Goal: Navigation & Orientation: Find specific page/section

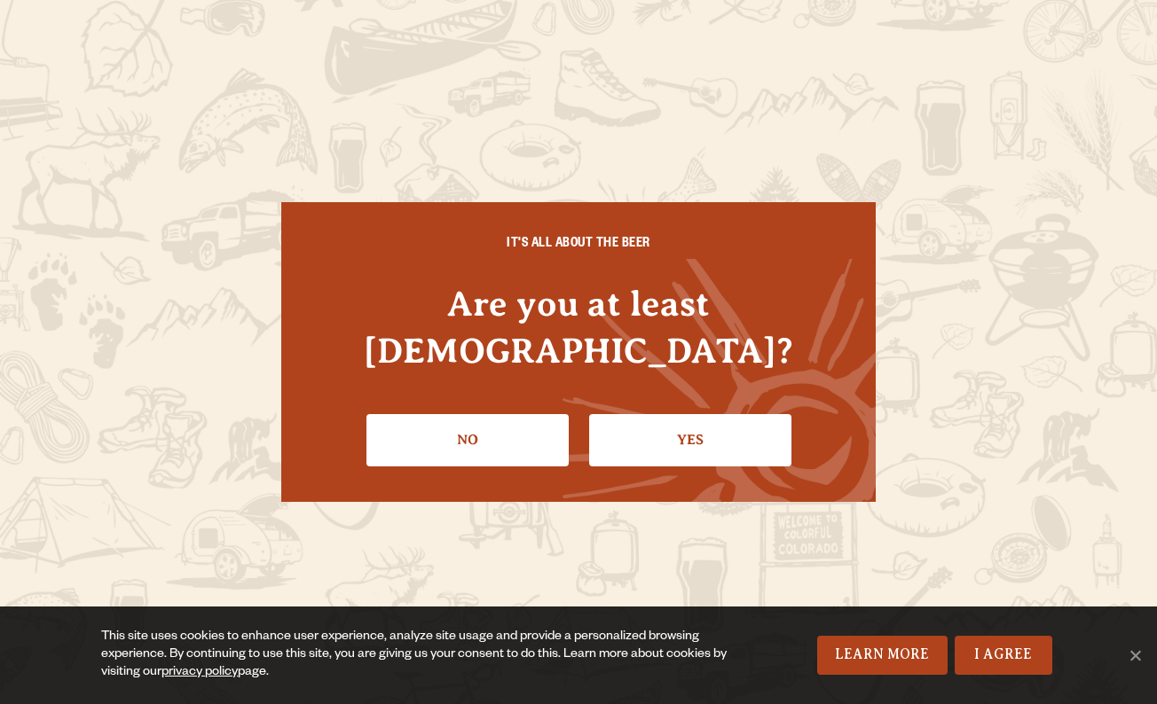
click at [664, 401] on li "Yes" at bounding box center [690, 433] width 202 height 65
click at [664, 433] on link "Yes" at bounding box center [690, 439] width 202 height 51
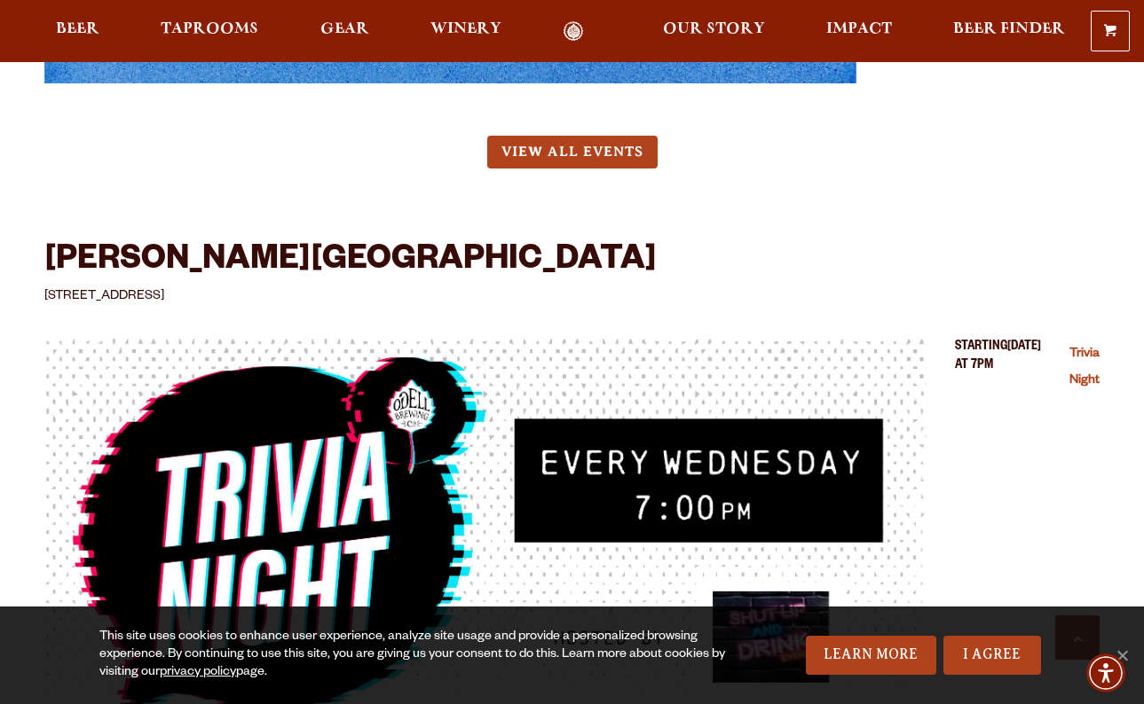
scroll to position [6978, 0]
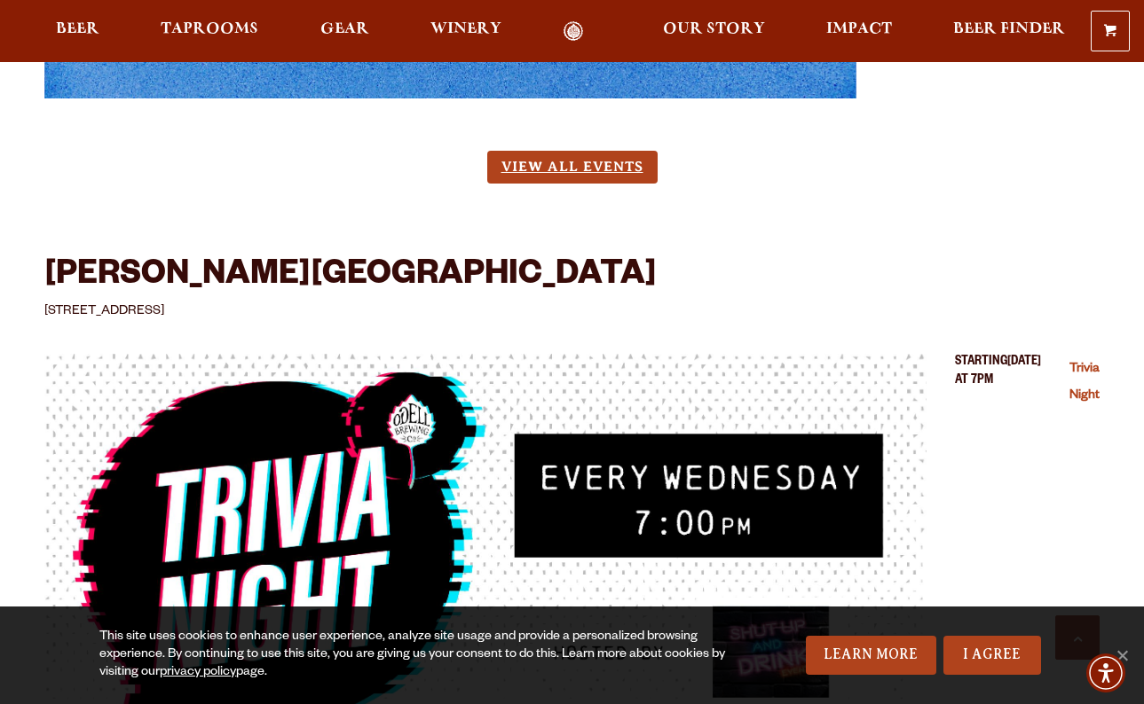
click at [546, 184] on link "View All Events" at bounding box center [572, 167] width 170 height 33
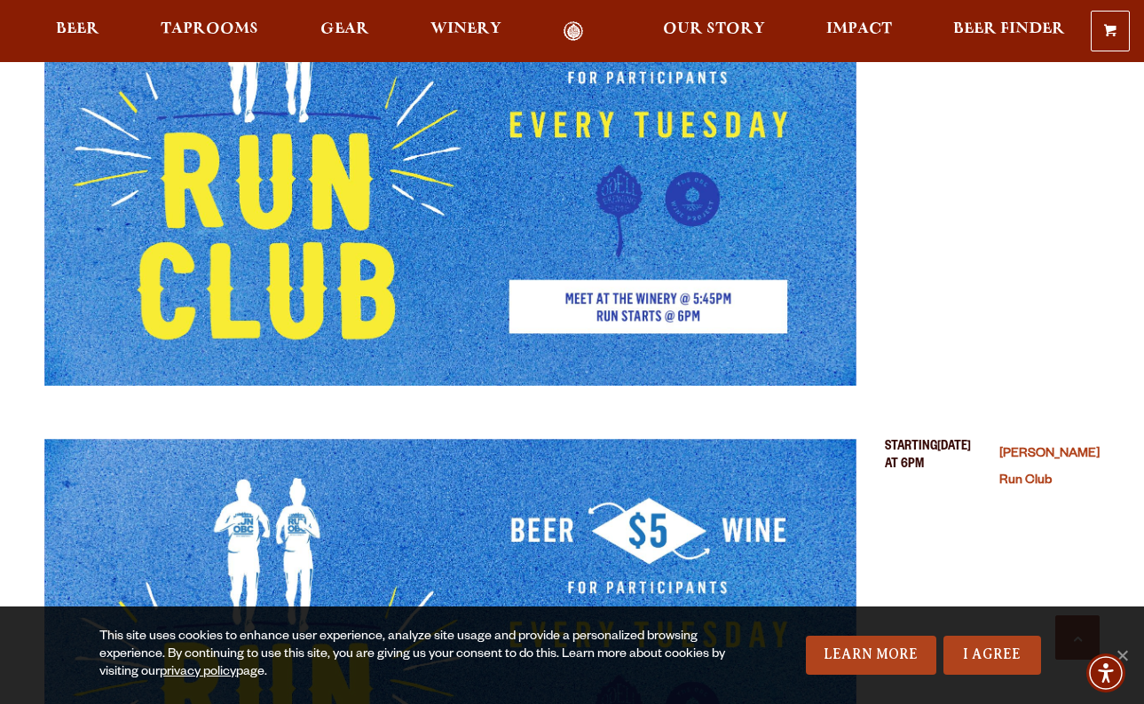
scroll to position [6261, 0]
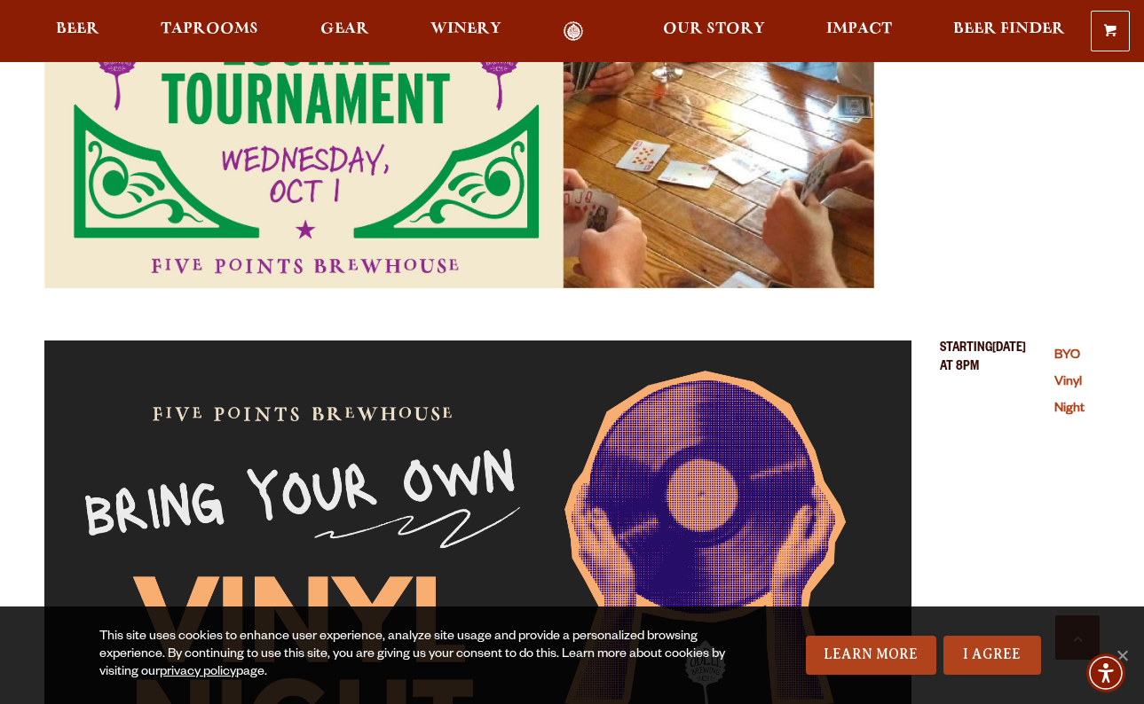
scroll to position [1410, 0]
